Goal: Information Seeking & Learning: Learn about a topic

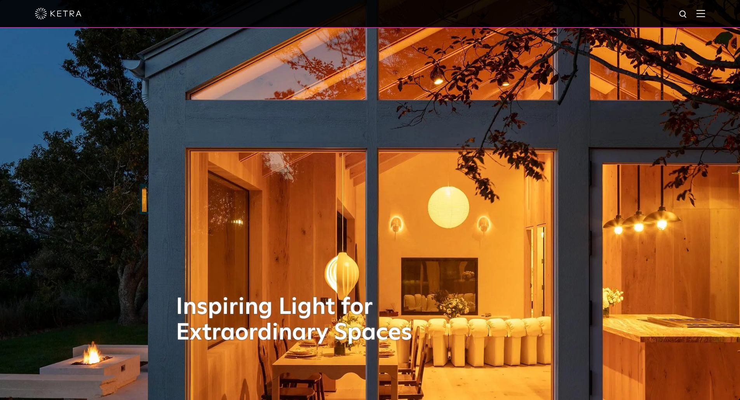
click at [705, 16] on img at bounding box center [700, 13] width 9 height 7
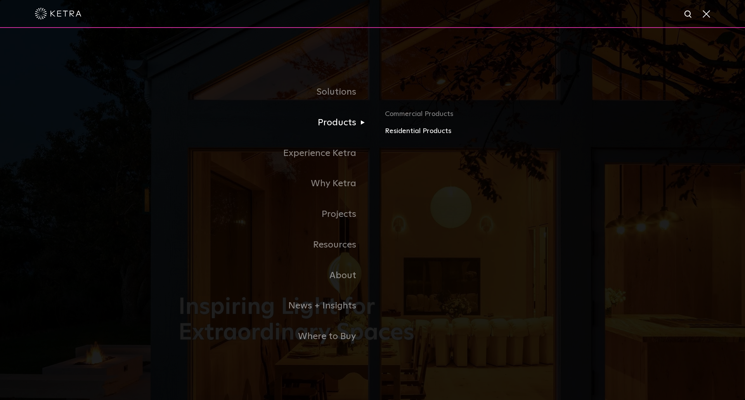
click at [420, 133] on link "Residential Products" at bounding box center [476, 131] width 182 height 11
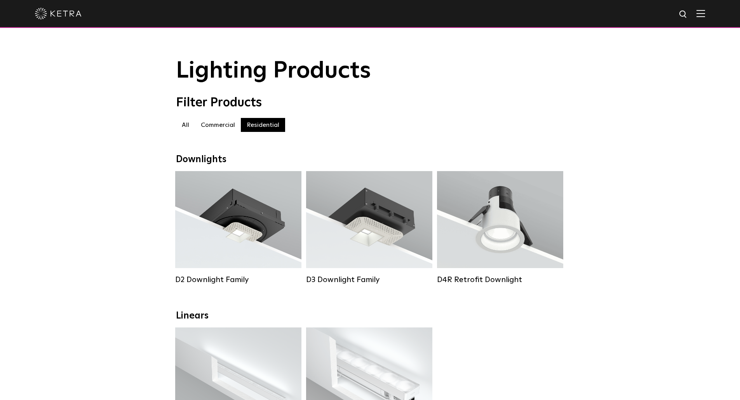
click at [224, 128] on label "Commercial" at bounding box center [218, 125] width 46 height 14
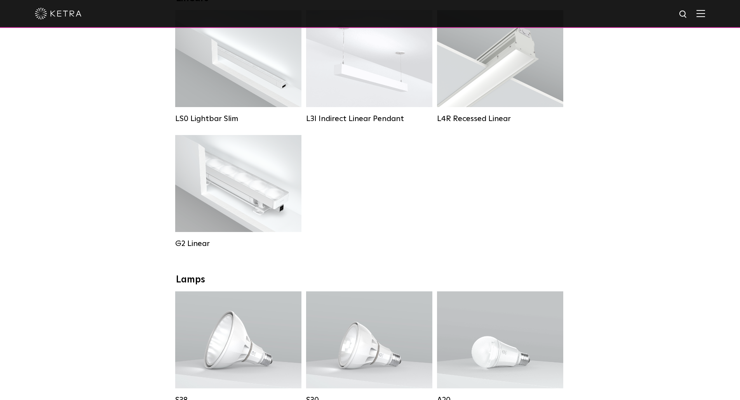
scroll to position [312, 0]
